Goal: Information Seeking & Learning: Learn about a topic

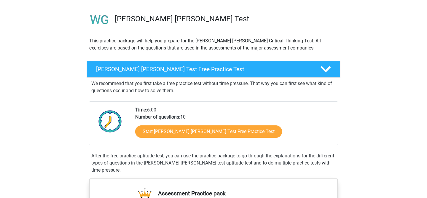
scroll to position [45, 0]
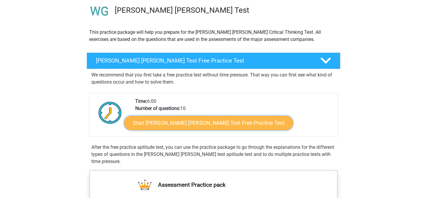
click at [212, 119] on link "Start Watson Glaser Test Free Practice Test" at bounding box center [208, 123] width 169 height 14
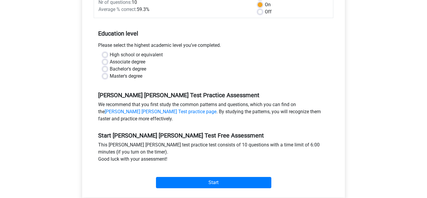
scroll to position [104, 0]
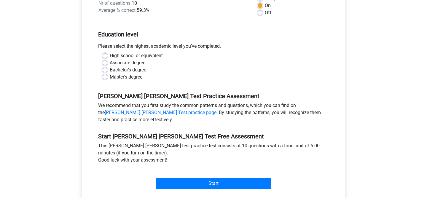
click at [110, 74] on label "Master's degree" at bounding box center [126, 77] width 33 height 7
click at [106, 74] on input "Master's degree" at bounding box center [105, 77] width 5 height 6
radio input "true"
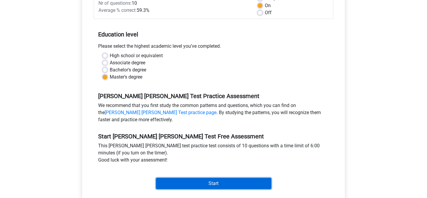
click at [178, 178] on input "Start" at bounding box center [213, 183] width 115 height 11
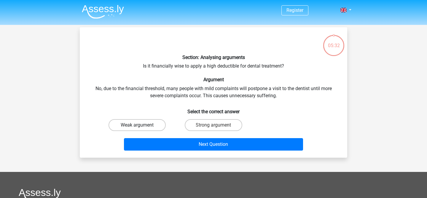
click at [149, 122] on label "Weak argument" at bounding box center [137, 125] width 57 height 12
click at [141, 125] on input "Weak argument" at bounding box center [139, 127] width 4 height 4
radio input "true"
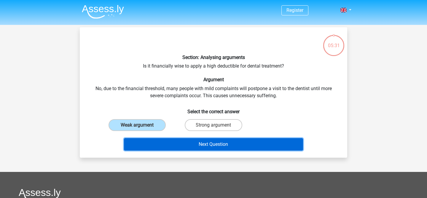
click at [163, 145] on button "Next Question" at bounding box center [213, 144] width 179 height 12
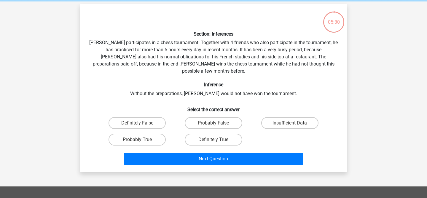
scroll to position [27, 0]
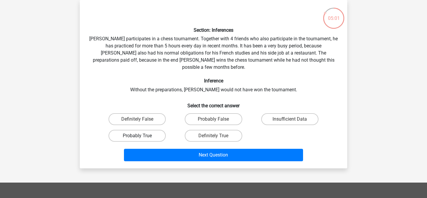
click at [153, 130] on label "Probably True" at bounding box center [137, 136] width 57 height 12
click at [141, 136] on input "Probably True" at bounding box center [139, 138] width 4 height 4
radio input "true"
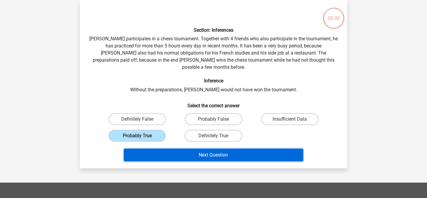
click at [167, 149] on button "Next Question" at bounding box center [213, 155] width 179 height 12
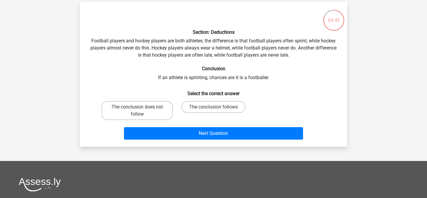
scroll to position [24, 0]
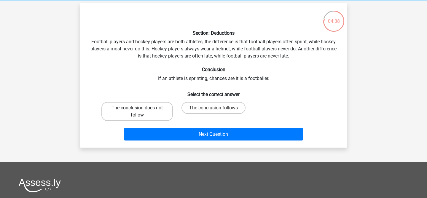
click at [156, 117] on label "The conclusion does not follow" at bounding box center [136, 111] width 71 height 19
click at [141, 112] on input "The conclusion does not follow" at bounding box center [139, 110] width 4 height 4
radio input "true"
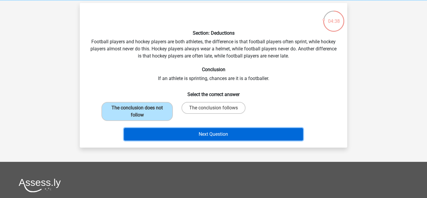
click at [164, 131] on button "Next Question" at bounding box center [213, 134] width 179 height 12
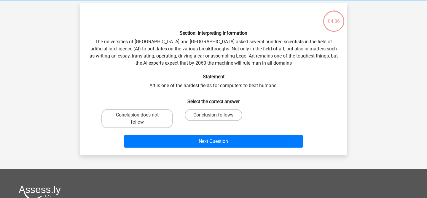
scroll to position [27, 0]
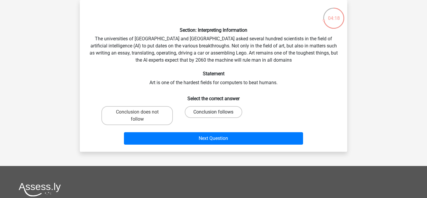
click at [200, 111] on label "Conclusion follows" at bounding box center [213, 112] width 57 height 12
click at [213, 112] on input "Conclusion follows" at bounding box center [215, 114] width 4 height 4
radio input "true"
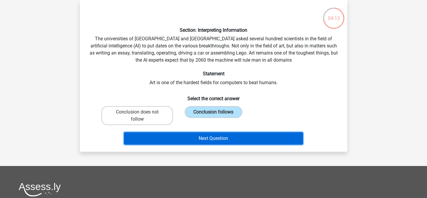
click at [200, 138] on button "Next Question" at bounding box center [213, 138] width 179 height 12
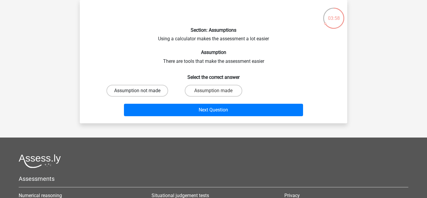
click at [158, 92] on label "Assumption not made" at bounding box center [137, 91] width 62 height 12
click at [141, 92] on input "Assumption not made" at bounding box center [139, 93] width 4 height 4
radio input "true"
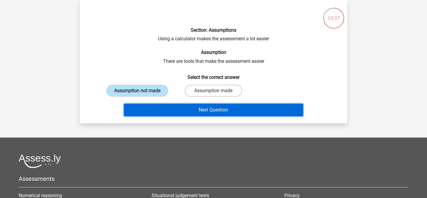
click at [170, 111] on button "Next Question" at bounding box center [213, 110] width 179 height 12
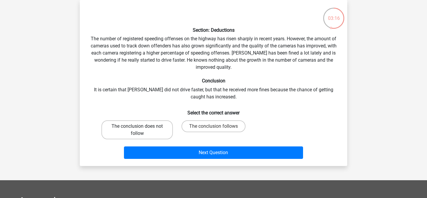
click at [155, 130] on label "The conclusion does not follow" at bounding box center [136, 129] width 71 height 19
click at [141, 130] on input "The conclusion does not follow" at bounding box center [139, 128] width 4 height 4
radio input "true"
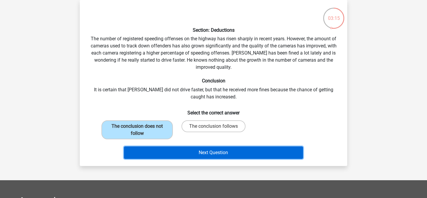
click at [164, 148] on button "Next Question" at bounding box center [213, 152] width 179 height 12
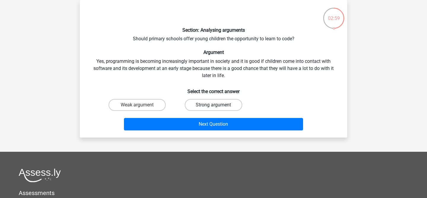
click at [203, 103] on label "Strong argument" at bounding box center [213, 105] width 57 height 12
click at [213, 105] on input "Strong argument" at bounding box center [215, 107] width 4 height 4
radio input "true"
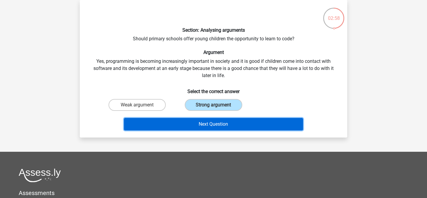
click at [202, 125] on button "Next Question" at bounding box center [213, 124] width 179 height 12
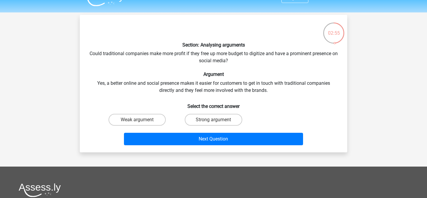
scroll to position [13, 0]
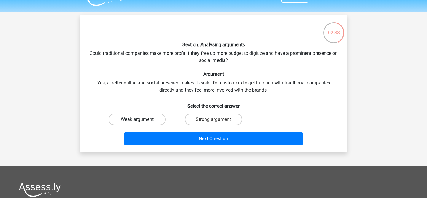
click at [154, 120] on label "Weak argument" at bounding box center [137, 120] width 57 height 12
click at [141, 120] on input "Weak argument" at bounding box center [139, 121] width 4 height 4
radio input "true"
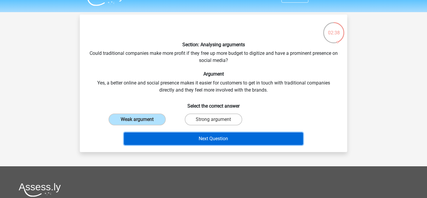
click at [163, 135] on button "Next Question" at bounding box center [213, 139] width 179 height 12
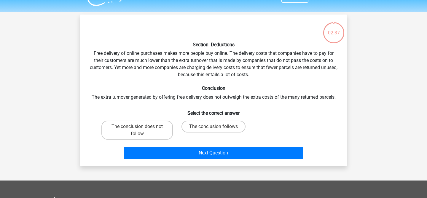
scroll to position [27, 0]
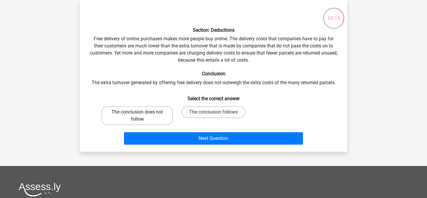
click at [160, 121] on label "The conclusion does not follow" at bounding box center [136, 115] width 71 height 19
click at [141, 116] on input "The conclusion does not follow" at bounding box center [139, 114] width 4 height 4
radio input "true"
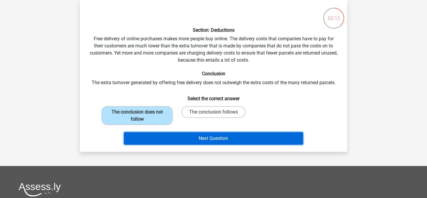
click at [167, 137] on button "Next Question" at bounding box center [213, 138] width 179 height 12
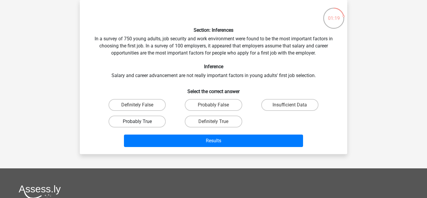
click at [153, 122] on label "Probably True" at bounding box center [137, 122] width 57 height 12
click at [141, 122] on input "Probably True" at bounding box center [139, 124] width 4 height 4
radio input "true"
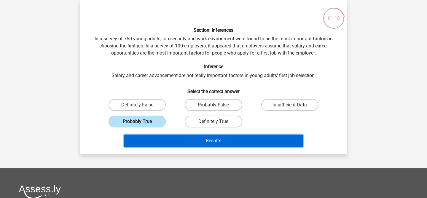
click at [168, 138] on button "Results" at bounding box center [213, 141] width 179 height 12
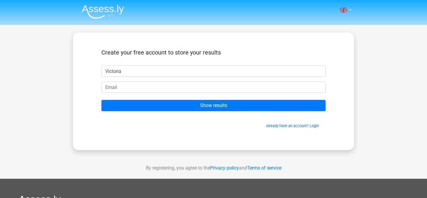
type input "Victoria"
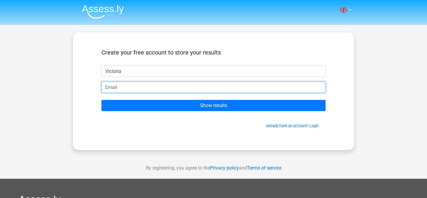
click at [163, 82] on input "email" at bounding box center [213, 87] width 224 height 11
type input "[EMAIL_ADDRESS][DOMAIN_NAME]"
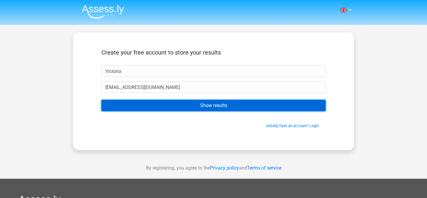
click at [178, 107] on input "Show results" at bounding box center [213, 105] width 224 height 11
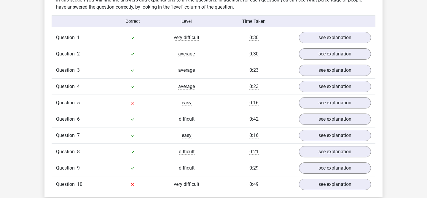
scroll to position [476, 0]
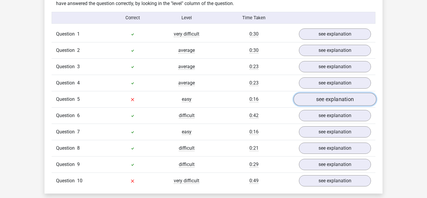
click at [309, 97] on link "see explanation" at bounding box center [334, 99] width 83 height 13
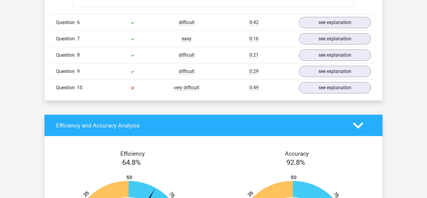
scroll to position [880, 0]
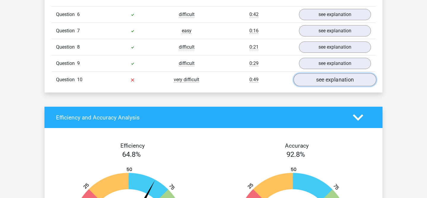
click at [302, 75] on link "see explanation" at bounding box center [334, 79] width 83 height 13
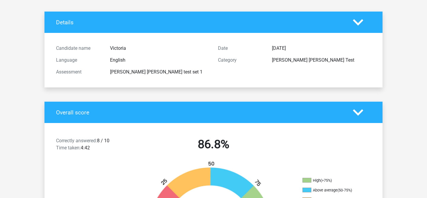
scroll to position [0, 0]
